Goal: Information Seeking & Learning: Check status

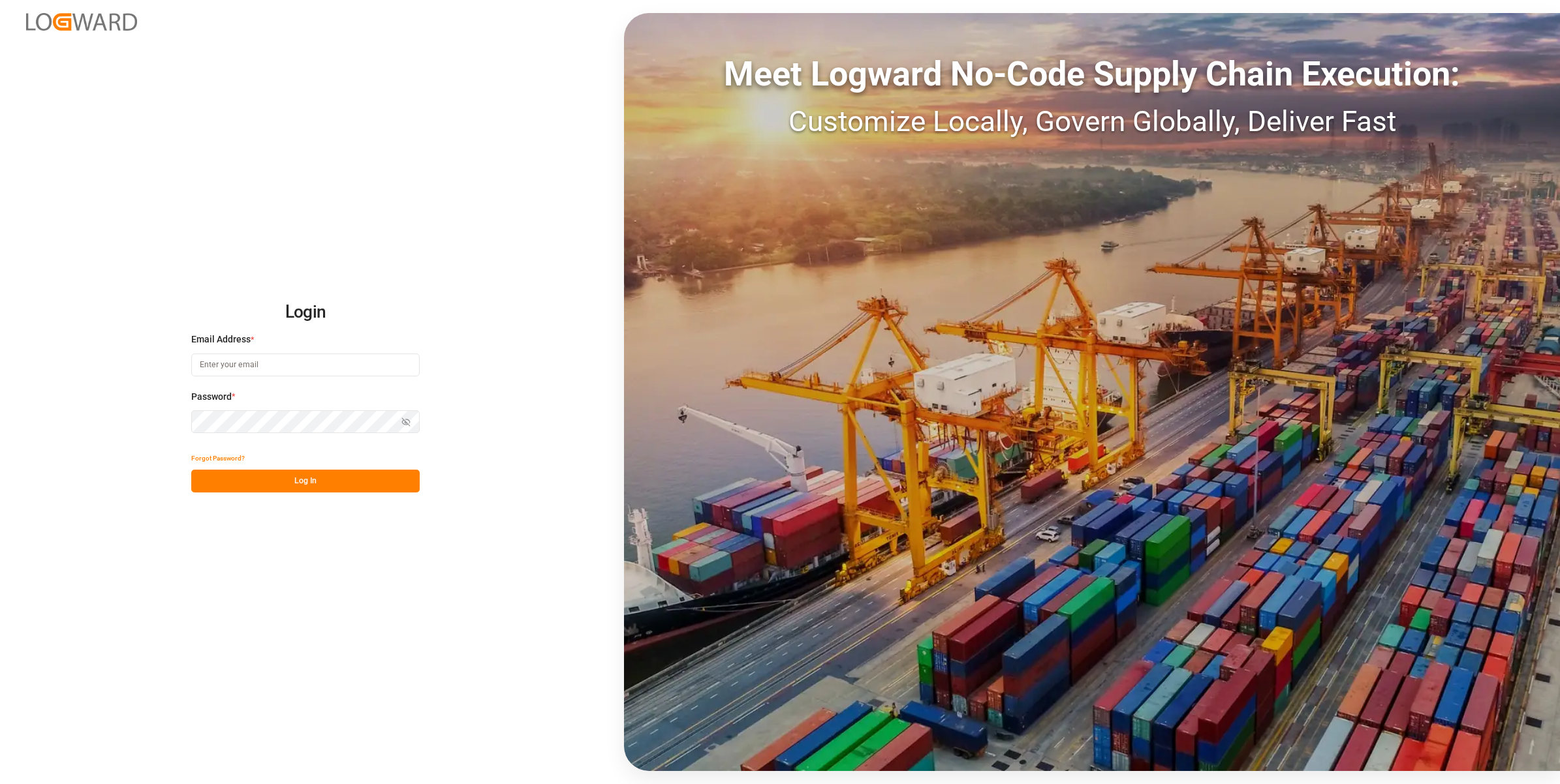
type input "[EMAIL_ADDRESS][DOMAIN_NAME]"
click at [319, 480] on button "Log In" at bounding box center [305, 481] width 228 height 23
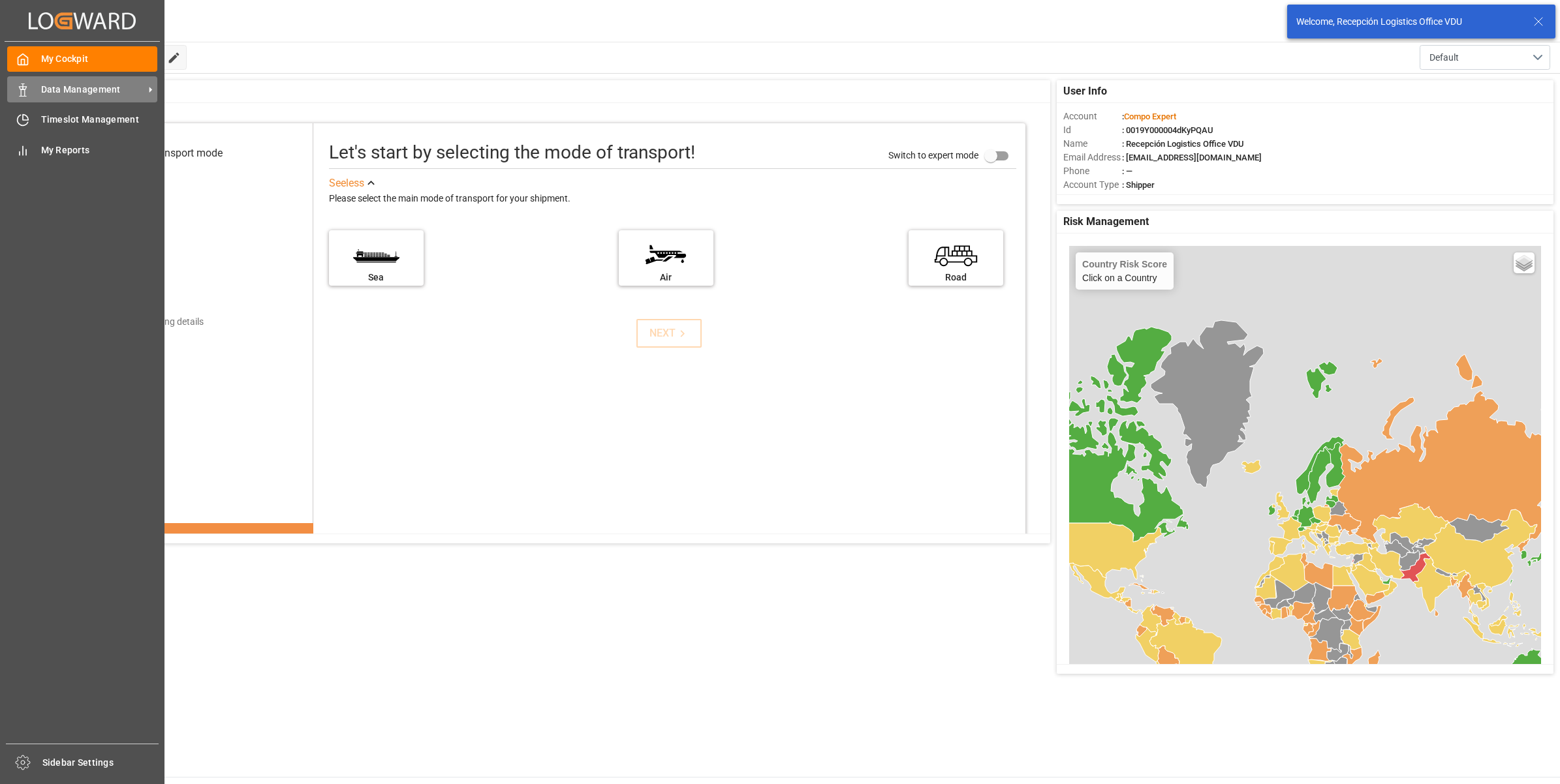
click at [31, 85] on div "Data Management Data Management" at bounding box center [82, 89] width 150 height 25
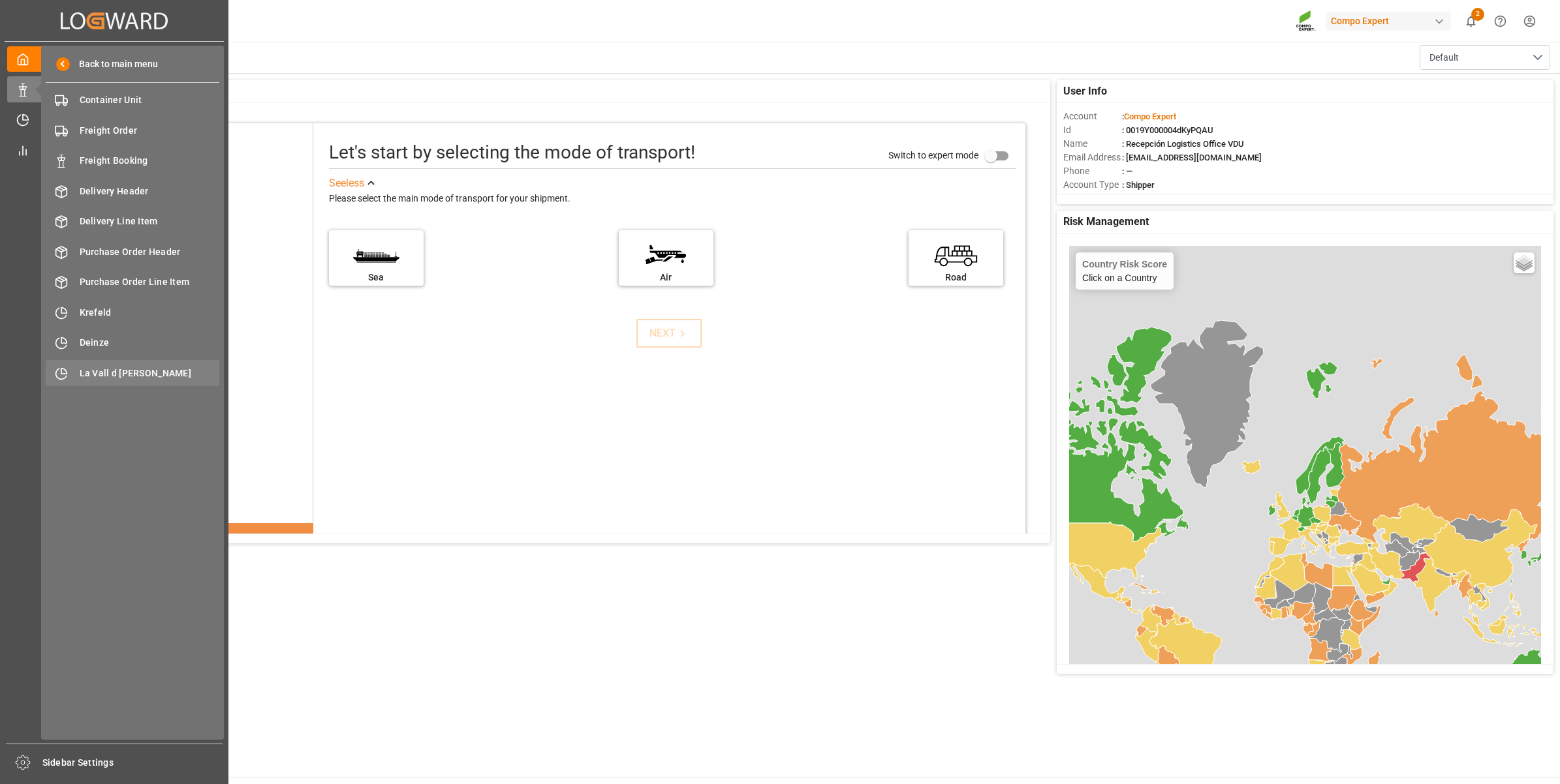
click at [147, 371] on span "La Vall d [PERSON_NAME]" at bounding box center [150, 373] width 141 height 13
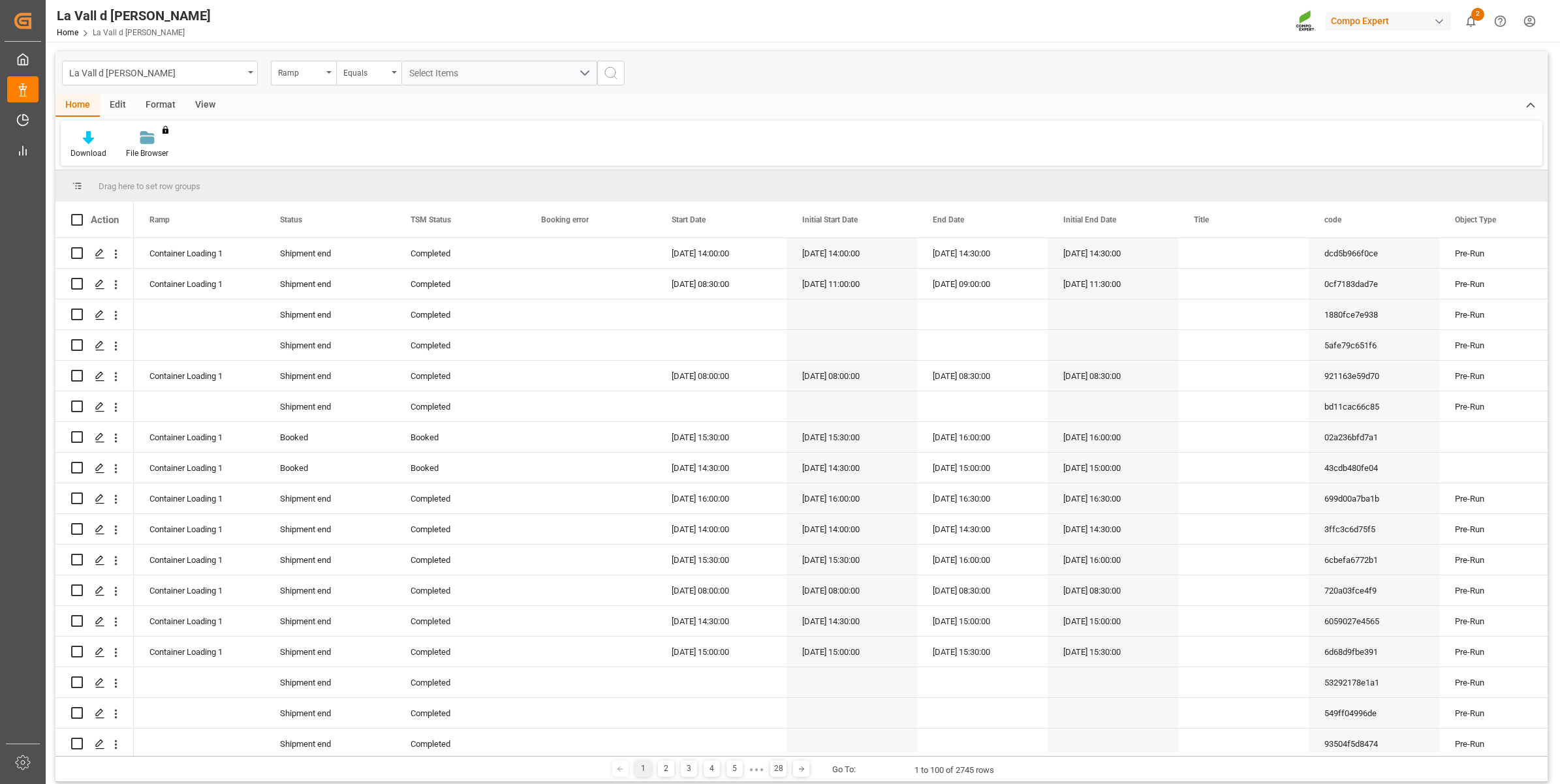
click at [207, 101] on div "View" at bounding box center [205, 106] width 39 height 22
click at [153, 148] on div "Standard Templates" at bounding box center [148, 153] width 65 height 12
click at [165, 184] on div "VDU Overview Carretileros" at bounding box center [184, 183] width 115 height 13
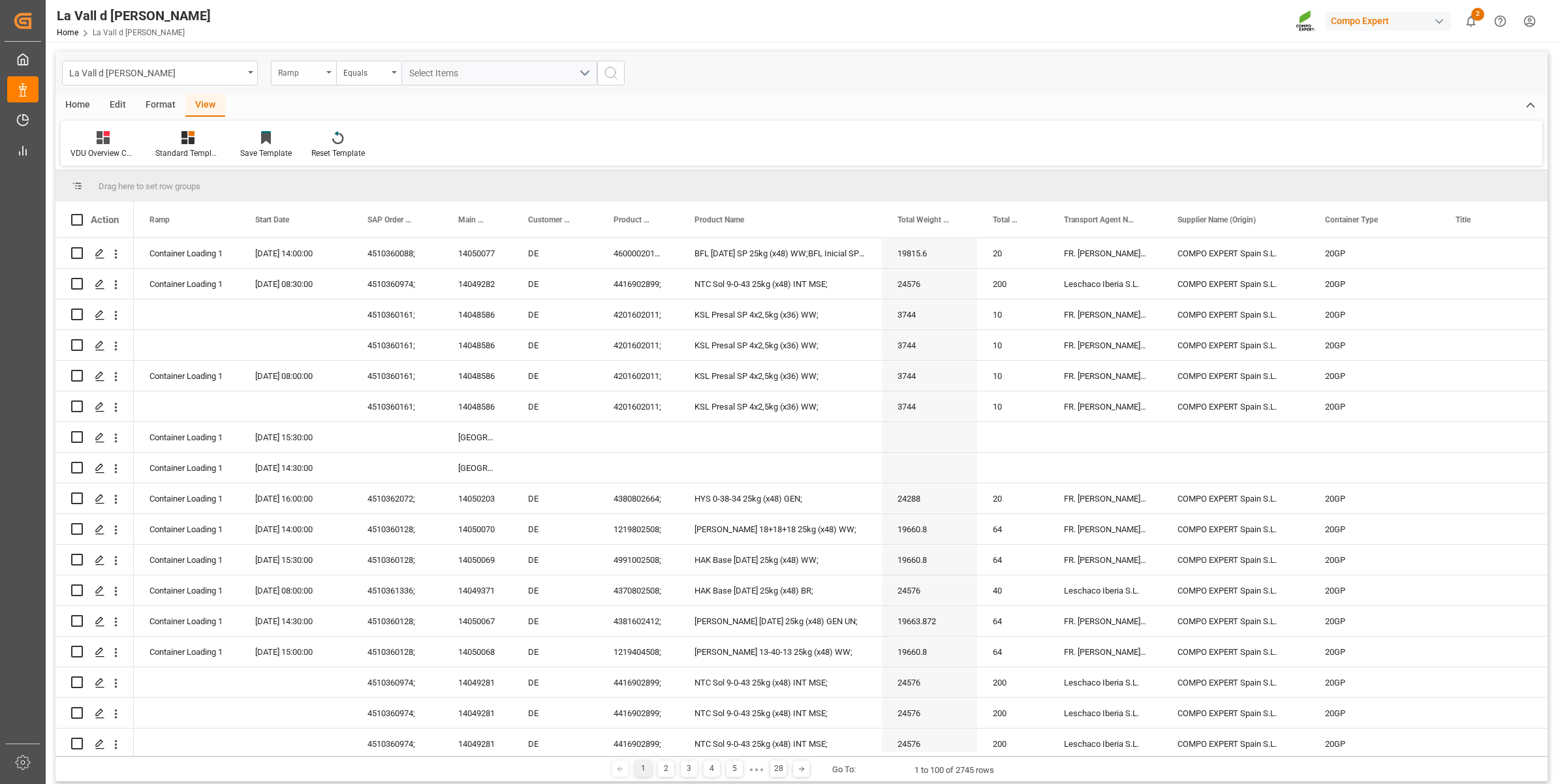
click at [278, 73] on div "Ramp" at bounding box center [303, 73] width 65 height 25
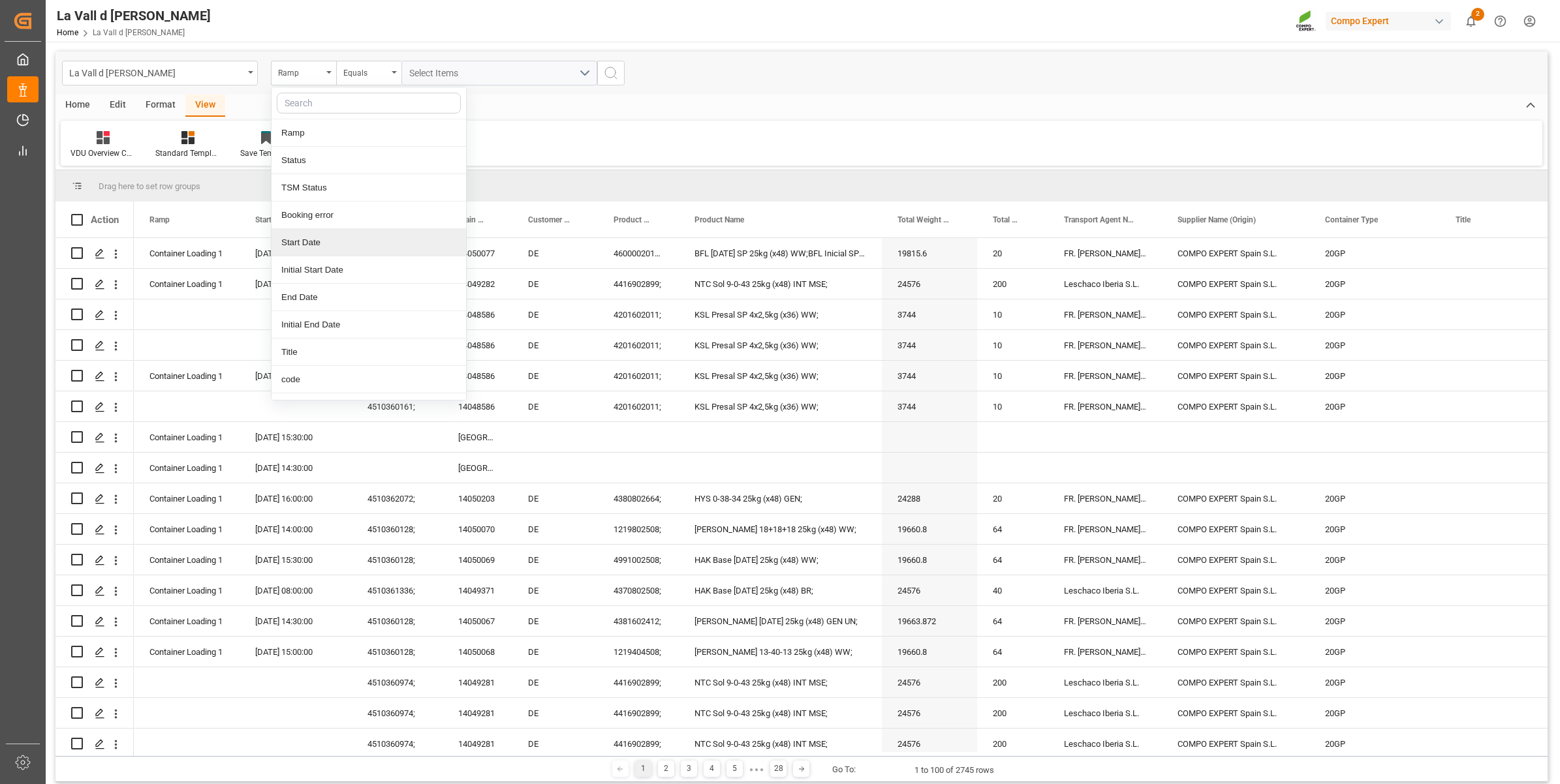
click at [292, 243] on div "Start Date" at bounding box center [368, 243] width 194 height 28
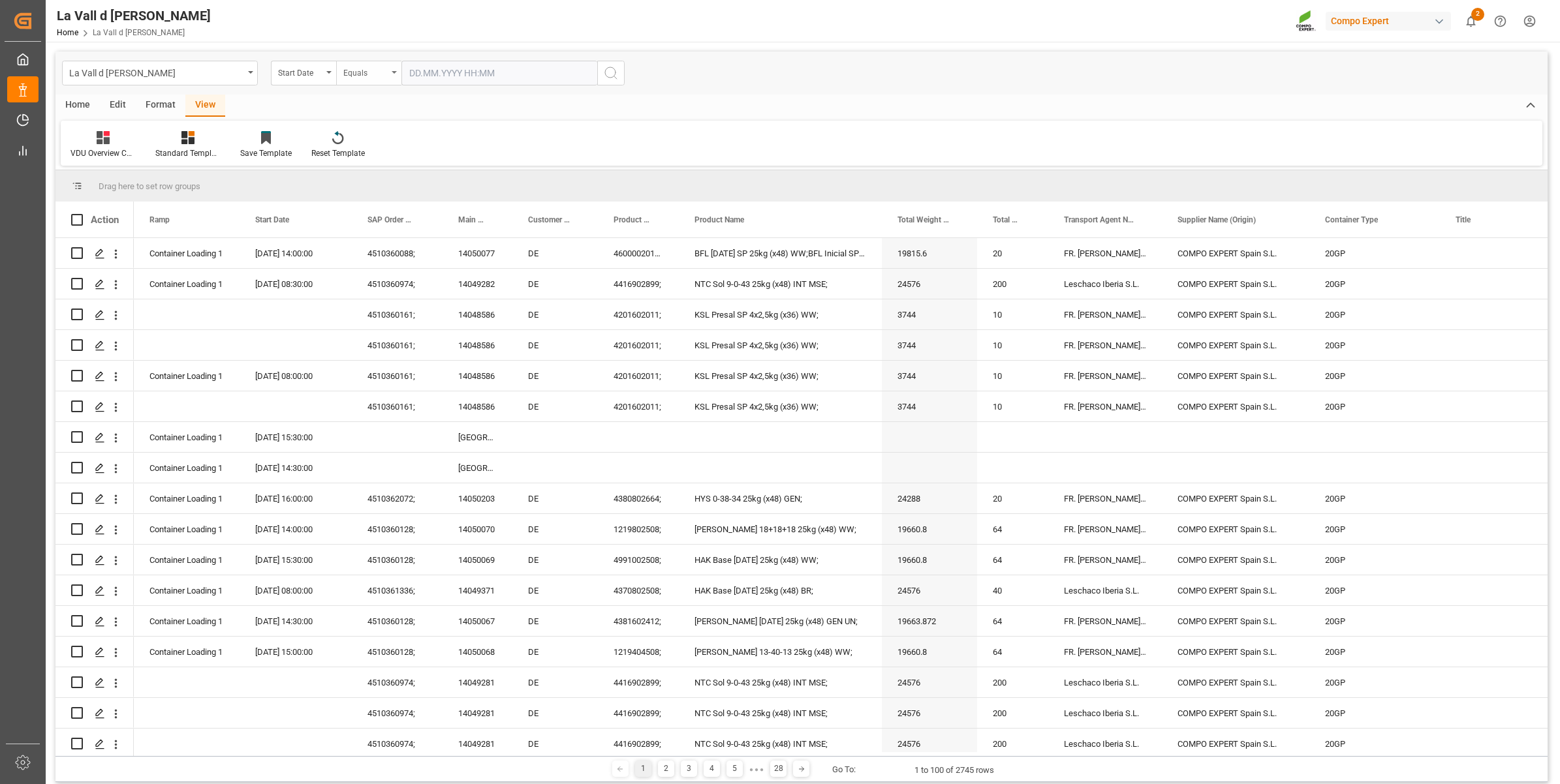
click at [374, 66] on div "Equals" at bounding box center [365, 71] width 45 height 15
click at [361, 246] on div "In range" at bounding box center [433, 243] width 194 height 28
click at [442, 73] on input "text" at bounding box center [450, 73] width 98 height 25
click at [415, 151] on div "28 29 30 31 1 2 3" at bounding box center [494, 152] width 178 height 25
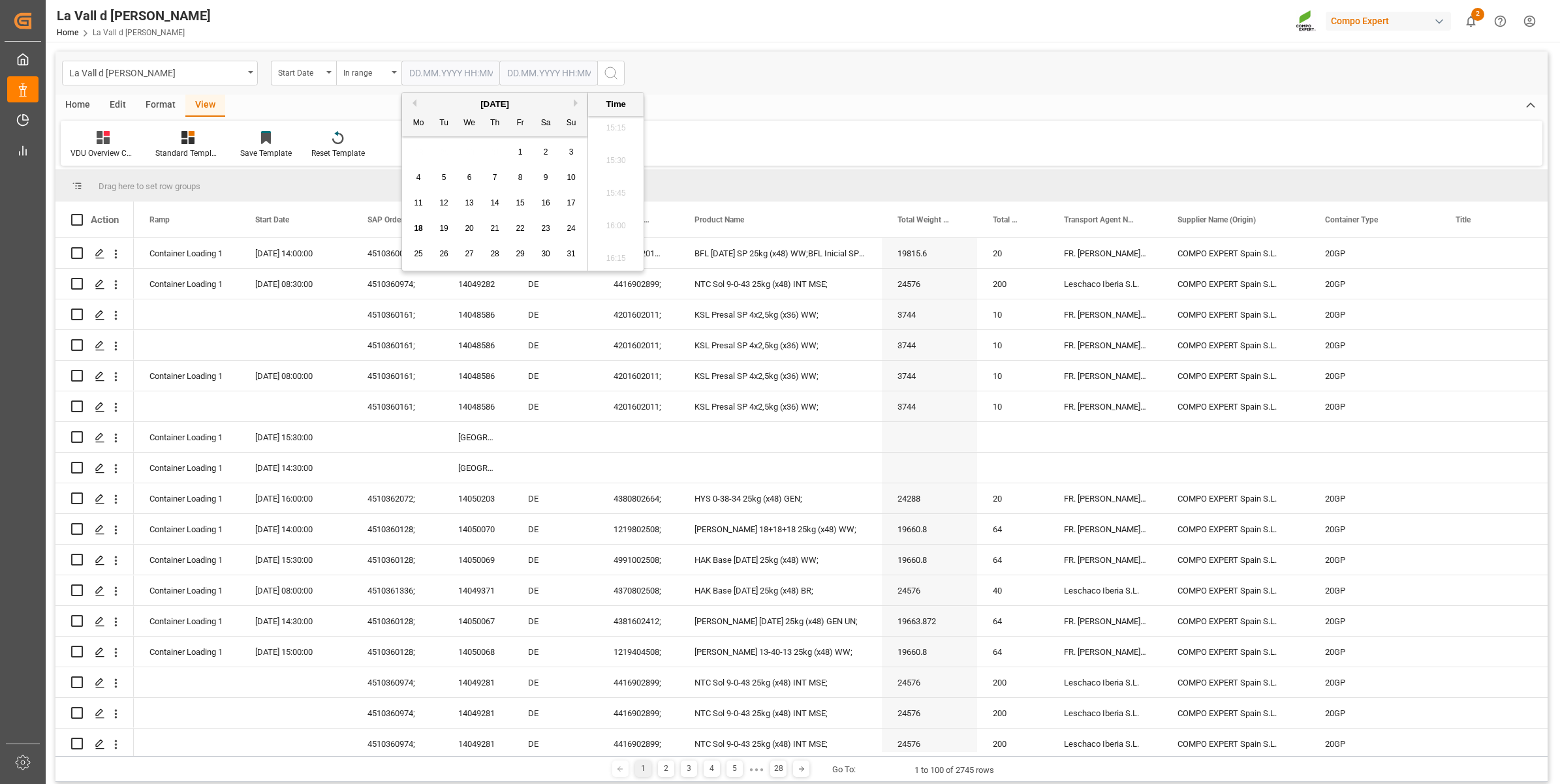
click at [447, 230] on span "19" at bounding box center [442, 228] width 8 height 9
type input "[DATE] 00:00"
click at [506, 72] on input "text" at bounding box center [548, 73] width 98 height 25
click at [516, 148] on div "28 29 30 31 1 2 3" at bounding box center [593, 152] width 178 height 25
click at [547, 227] on div "19" at bounding box center [542, 228] width 16 height 15
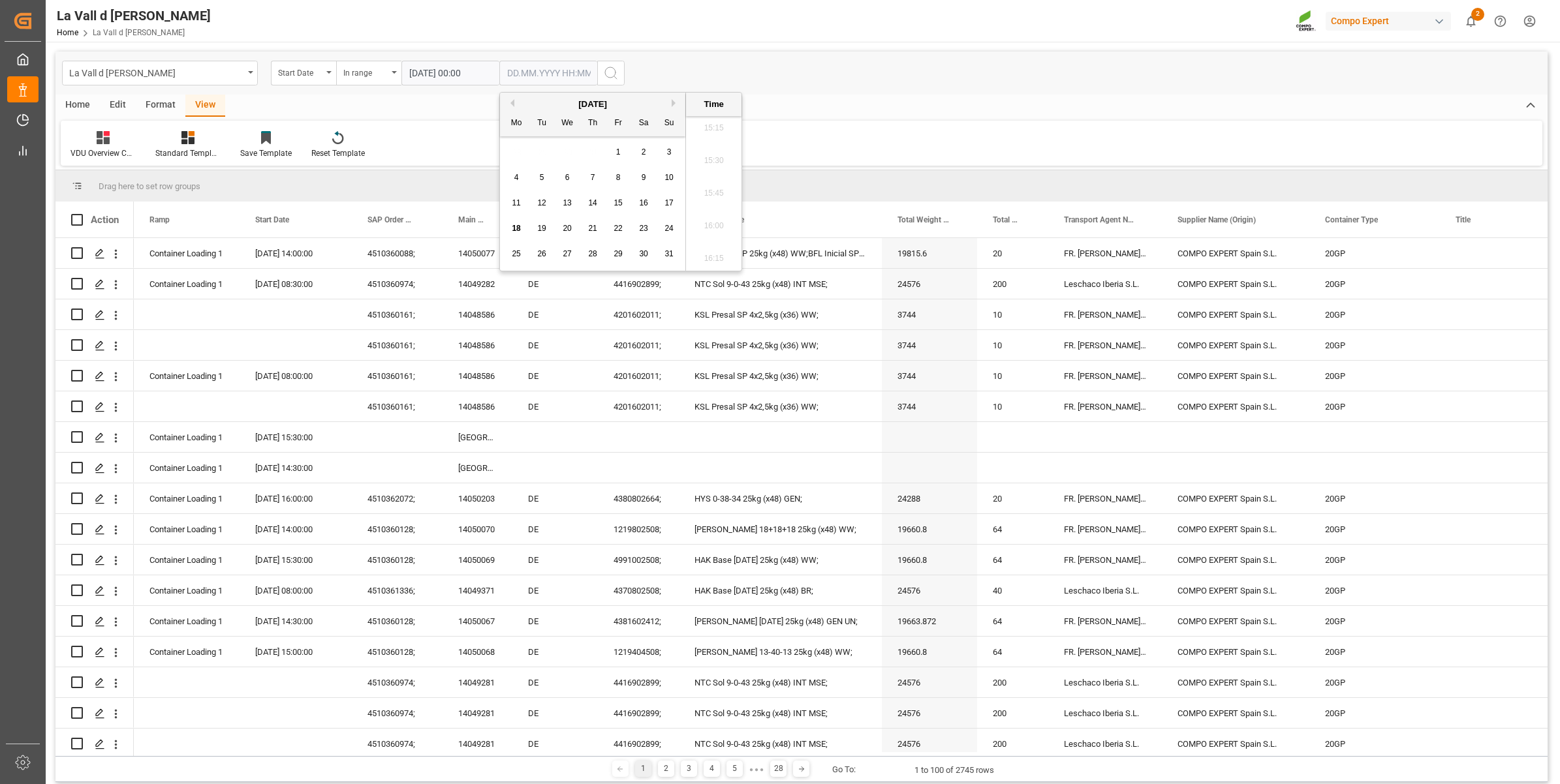
type input "[DATE] 00:00"
click at [615, 69] on icon "search button" at bounding box center [610, 72] width 15 height 15
